Goal: Use online tool/utility: Utilize a website feature to perform a specific function

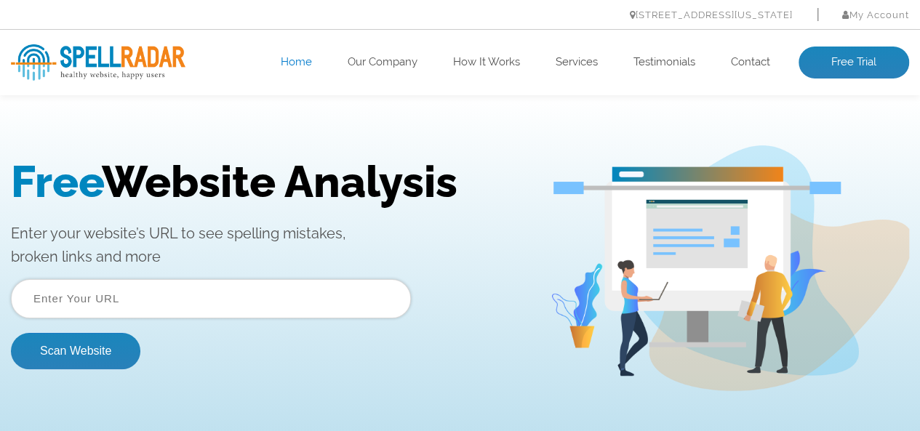
click at [181, 294] on input "text" at bounding box center [211, 298] width 400 height 39
paste input "[URL][DOMAIN_NAME]"
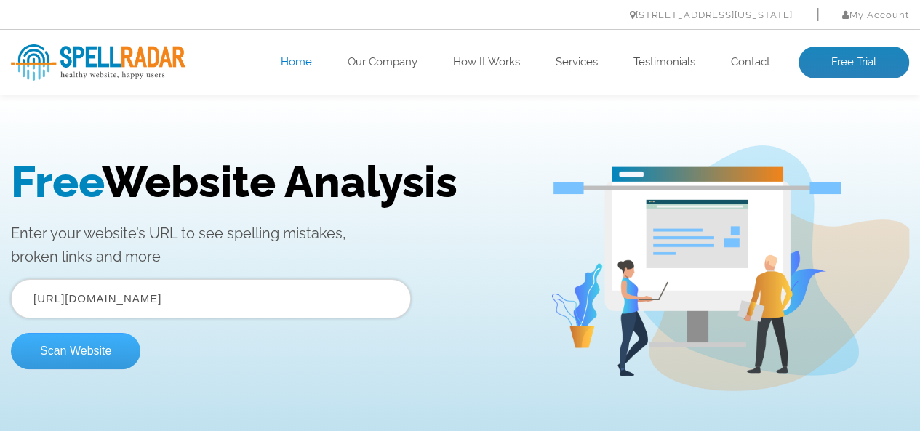
type input "[URL][DOMAIN_NAME]"
click at [92, 354] on button "Scan Website" at bounding box center [75, 351] width 129 height 36
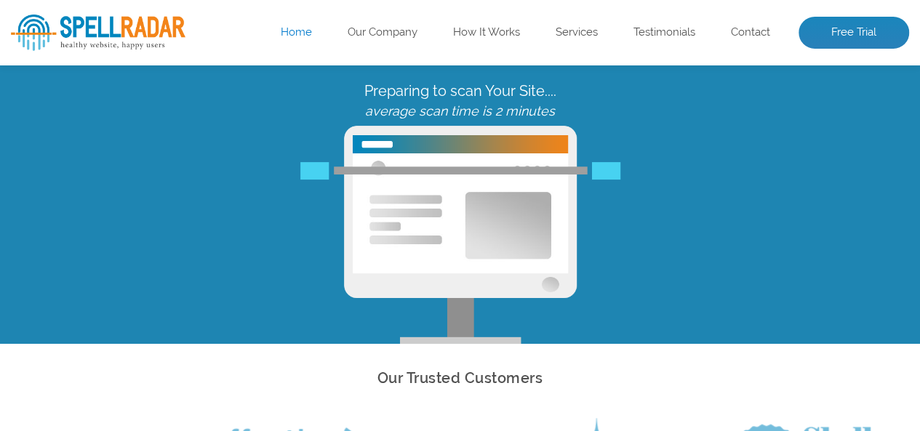
scroll to position [73, 0]
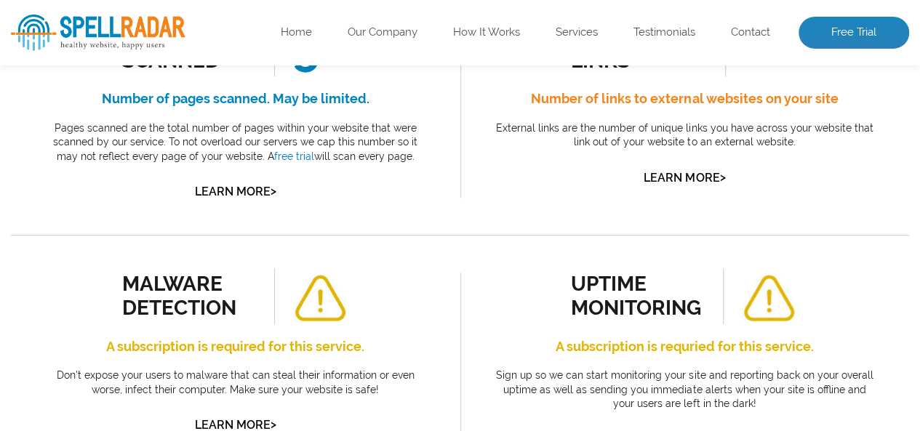
scroll to position [436, 0]
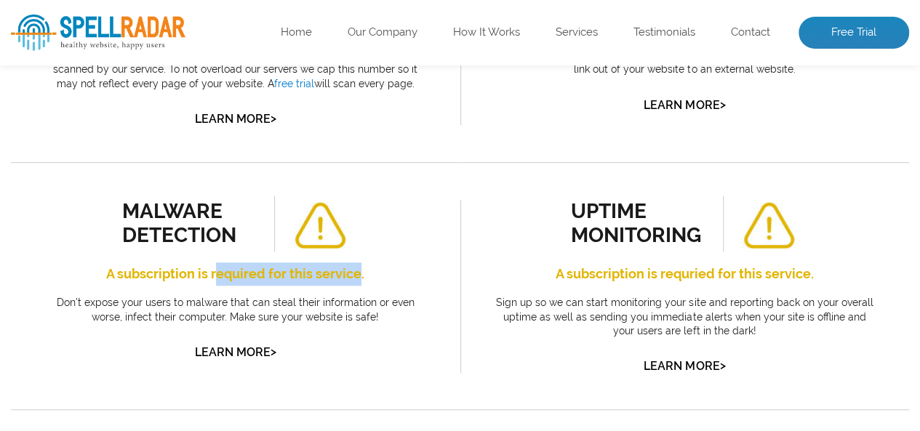
drag, startPoint x: 218, startPoint y: 273, endPoint x: 359, endPoint y: 273, distance: 141.1
click at [359, 273] on h4 "A subscription is required for this service." at bounding box center [236, 273] width 384 height 23
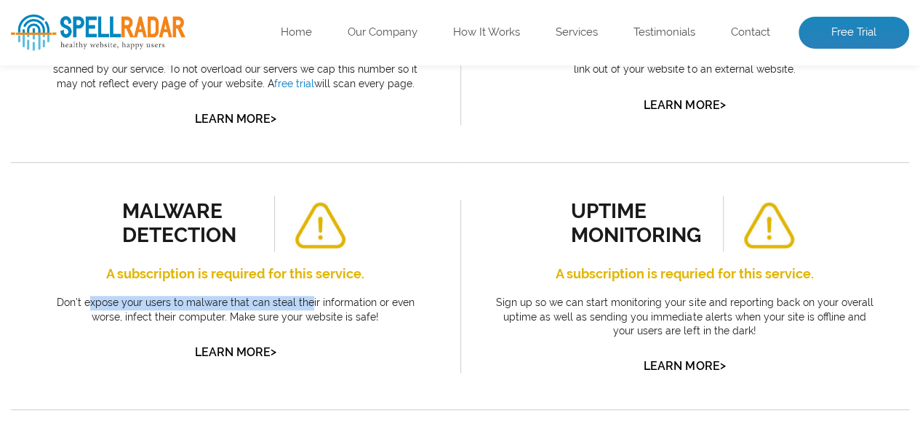
drag, startPoint x: 76, startPoint y: 303, endPoint x: 294, endPoint y: 308, distance: 217.4
click at [294, 308] on p "Don’t expose your users to malware that can steal their information or even wor…" at bounding box center [236, 310] width 384 height 28
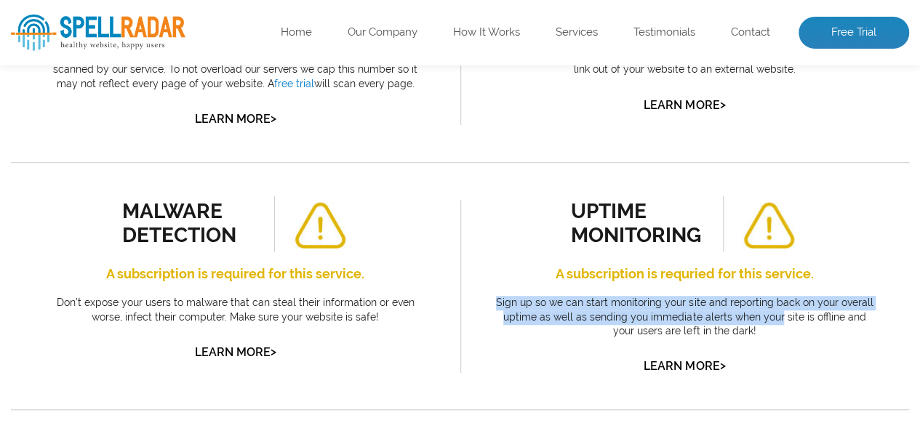
drag, startPoint x: 502, startPoint y: 305, endPoint x: 769, endPoint y: 321, distance: 268.0
click at [769, 321] on p "Sign up so we can start monitoring your site and reporting back on your overall…" at bounding box center [685, 317] width 384 height 43
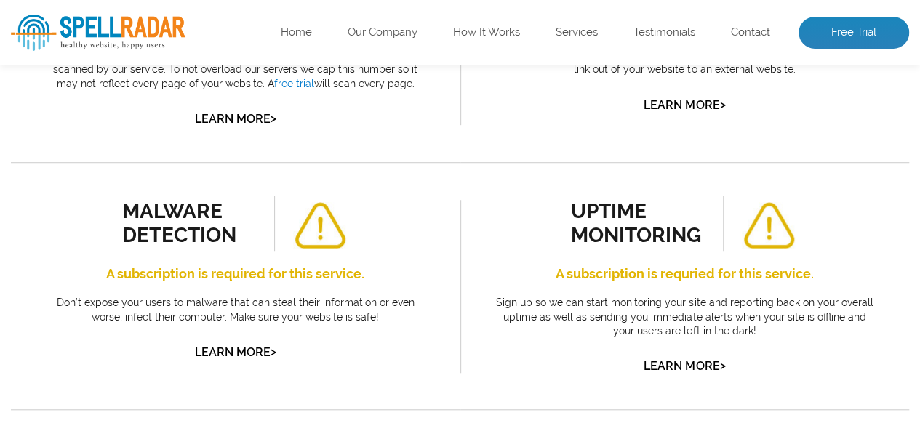
click at [751, 328] on p "Sign up so we can start monitoring your site and reporting back on your overall…" at bounding box center [685, 317] width 384 height 43
